Goal: Information Seeking & Learning: Find contact information

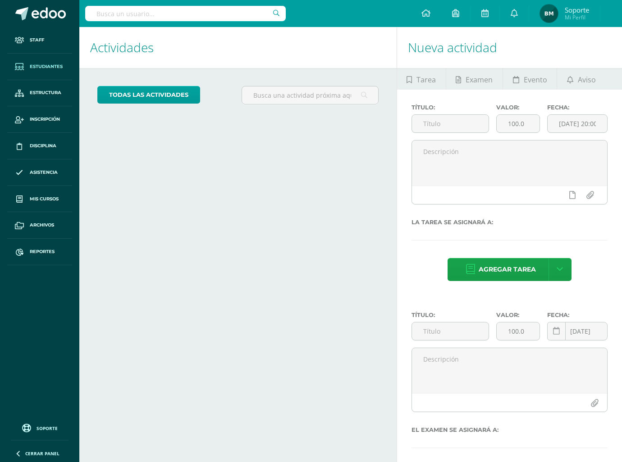
click at [38, 74] on link "Estudiantes" at bounding box center [39, 67] width 65 height 27
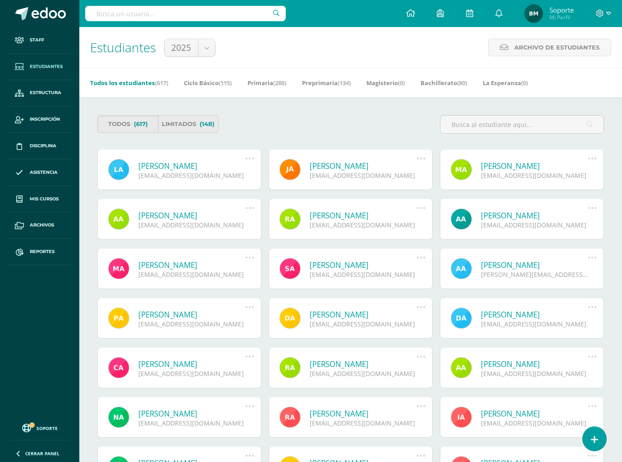
click at [163, 165] on link "[PERSON_NAME]" at bounding box center [191, 166] width 107 height 10
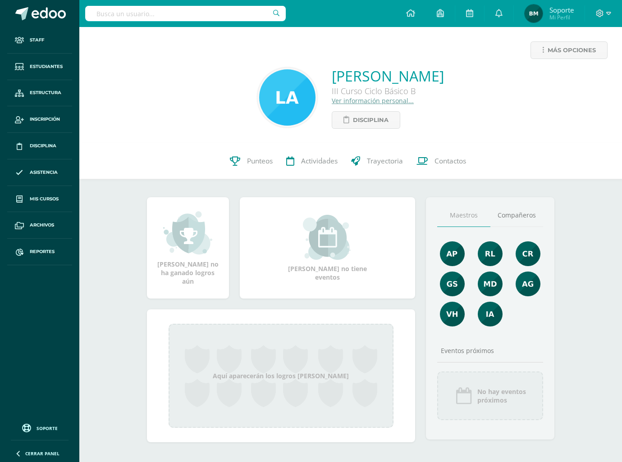
click at [352, 98] on link "Ver información personal..." at bounding box center [373, 100] width 82 height 9
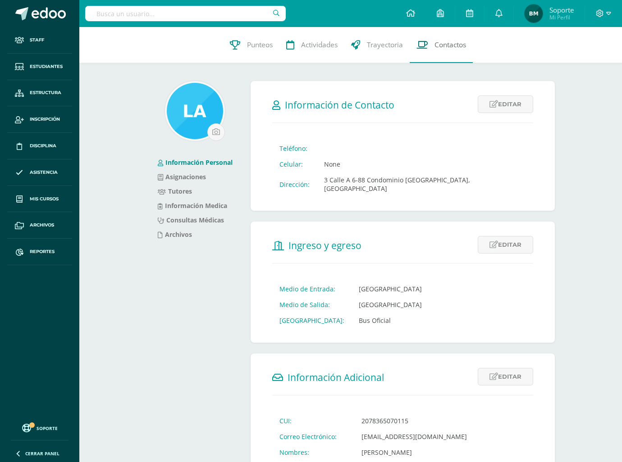
click at [430, 50] on link "Contactos" at bounding box center [441, 45] width 63 height 36
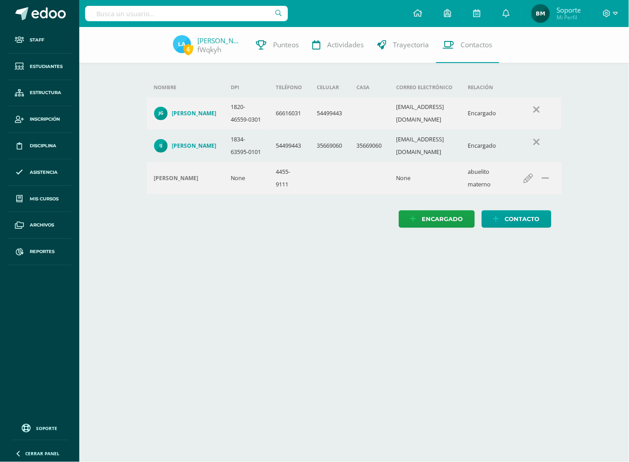
click at [201, 117] on h4 "[PERSON_NAME]" at bounding box center [194, 113] width 45 height 7
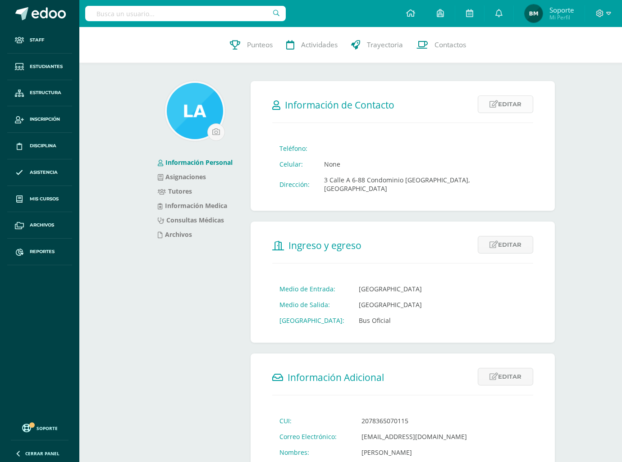
click at [482, 107] on link "Editar" at bounding box center [505, 105] width 55 height 18
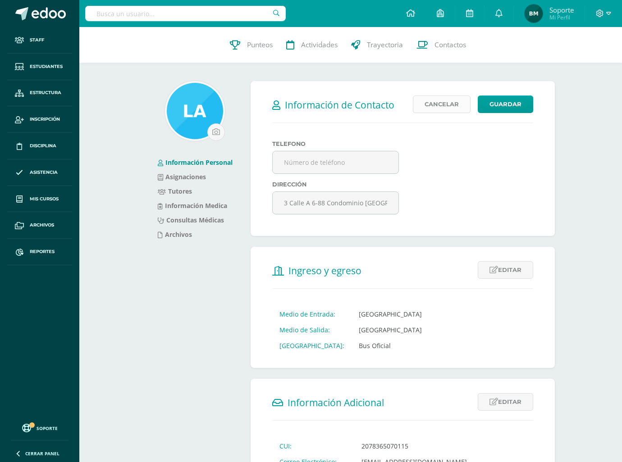
click at [453, 109] on link "Cancelar" at bounding box center [442, 105] width 58 height 18
